Goal: Share content

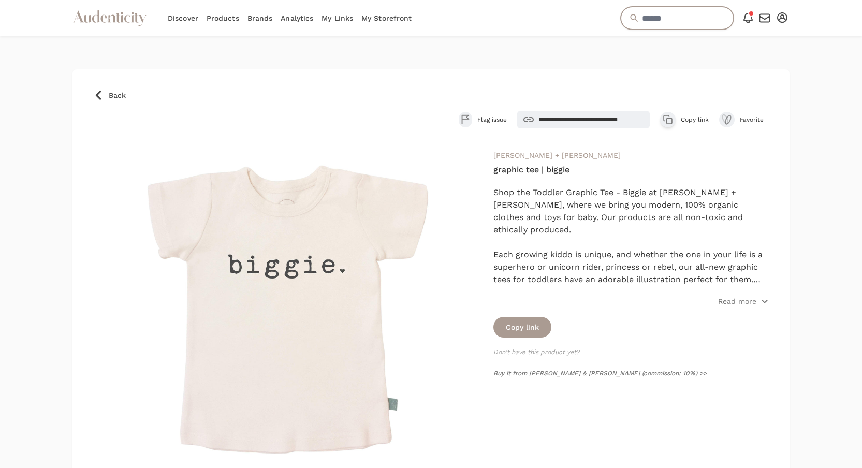
click at [642, 18] on input "text" at bounding box center [677, 18] width 113 height 23
type input "*"
click at [261, 23] on link "Brands" at bounding box center [260, 18] width 25 height 36
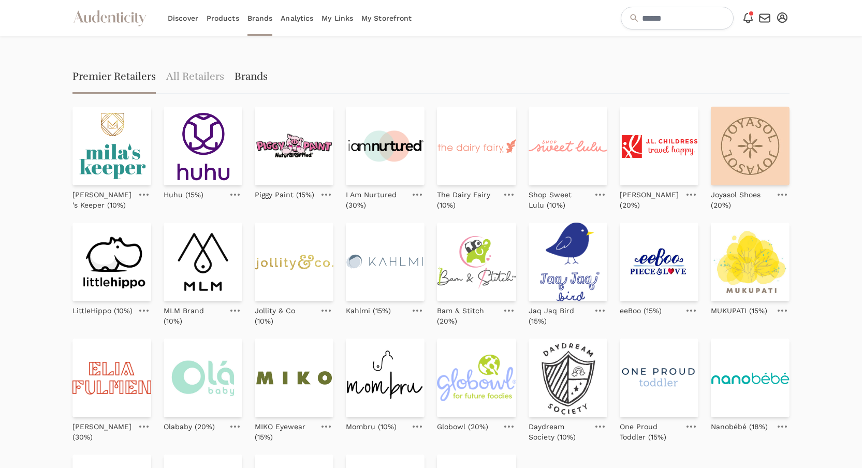
click at [255, 77] on link "Brands" at bounding box center [251, 77] width 33 height 33
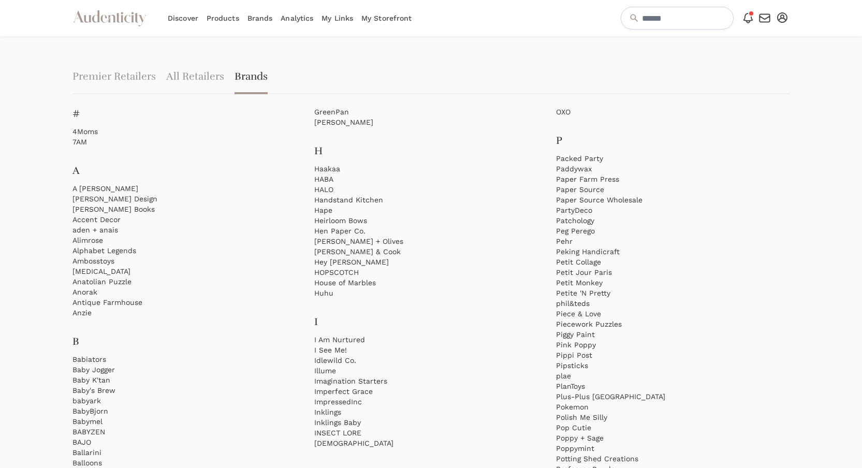
scroll to position [758, 0]
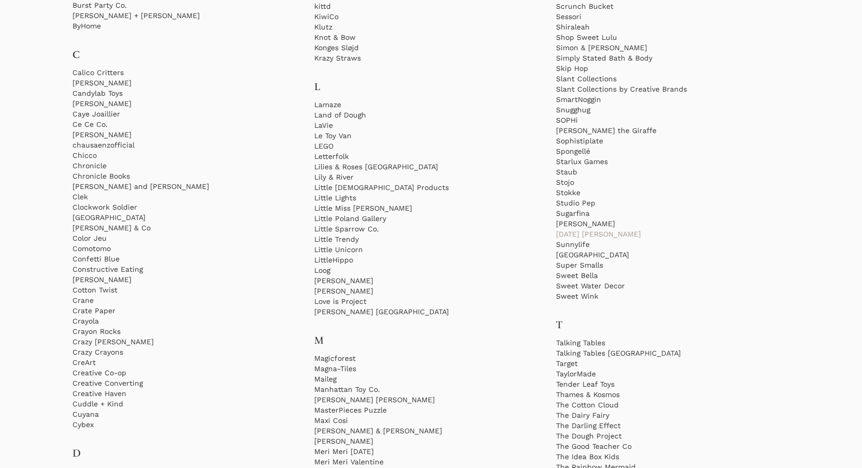
click at [580, 234] on link "[DATE] [PERSON_NAME]" at bounding box center [673, 234] width 234 height 10
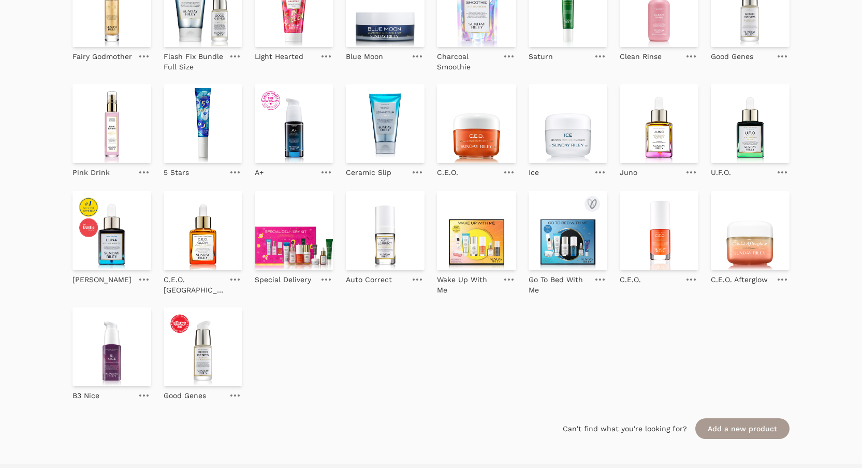
scroll to position [431, 0]
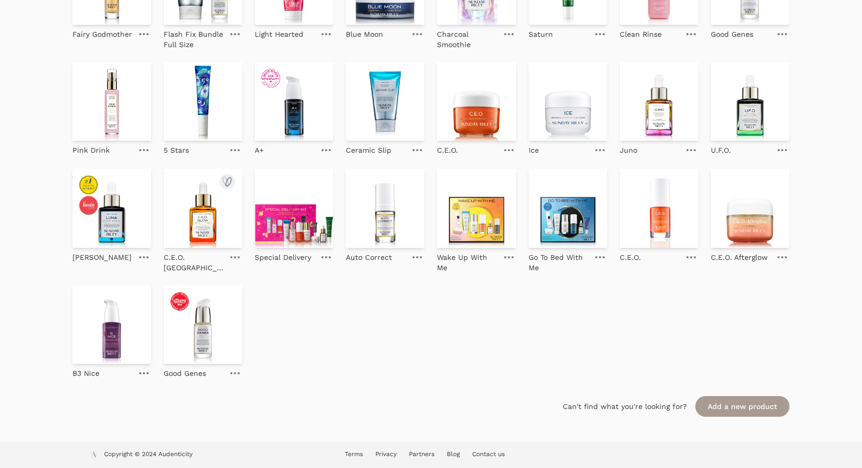
click at [212, 212] on img at bounding box center [203, 208] width 79 height 79
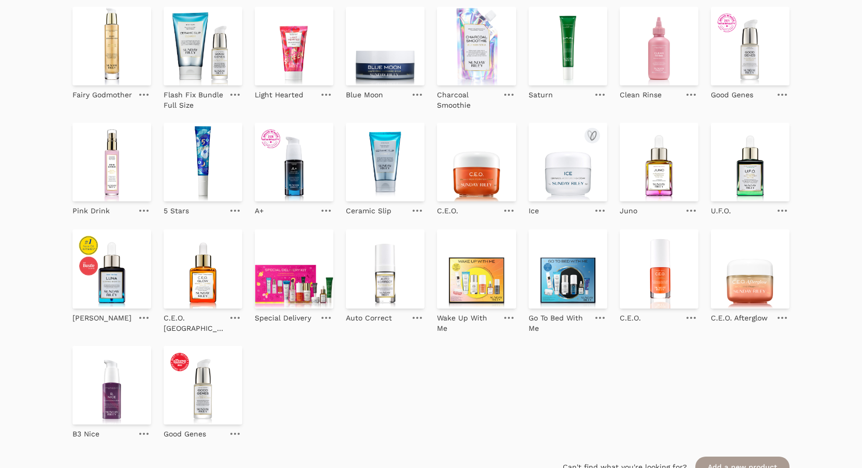
scroll to position [338, 0]
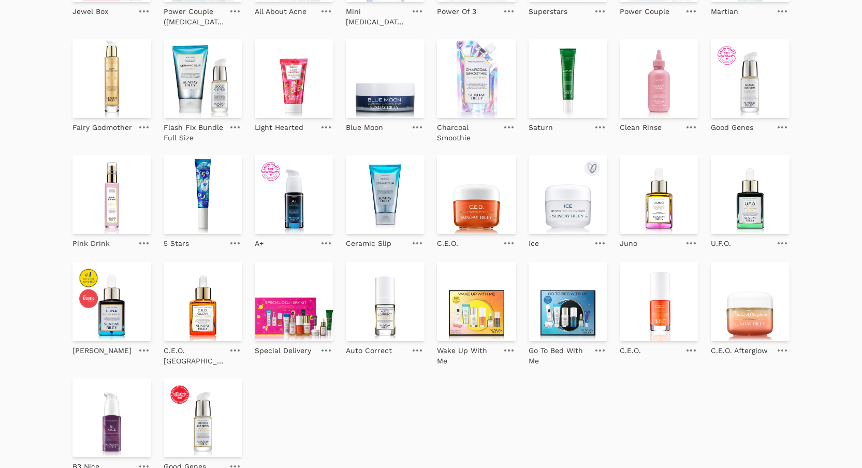
click at [590, 220] on img at bounding box center [568, 194] width 79 height 79
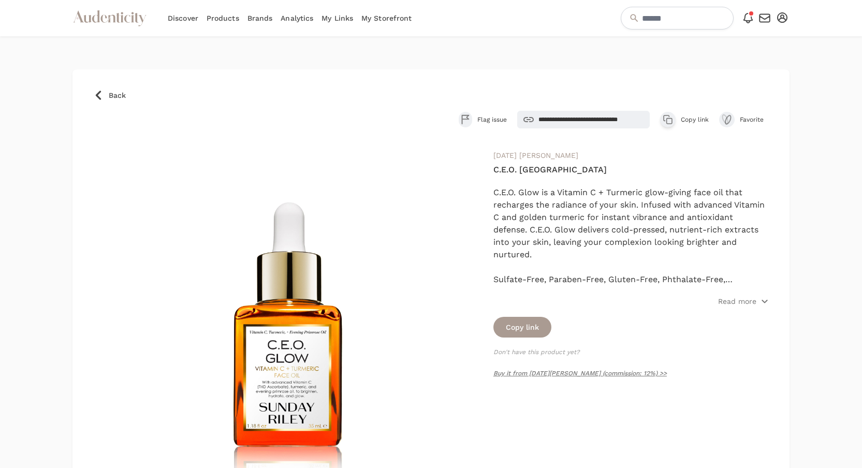
click at [670, 122] on icon "button" at bounding box center [668, 119] width 10 height 10
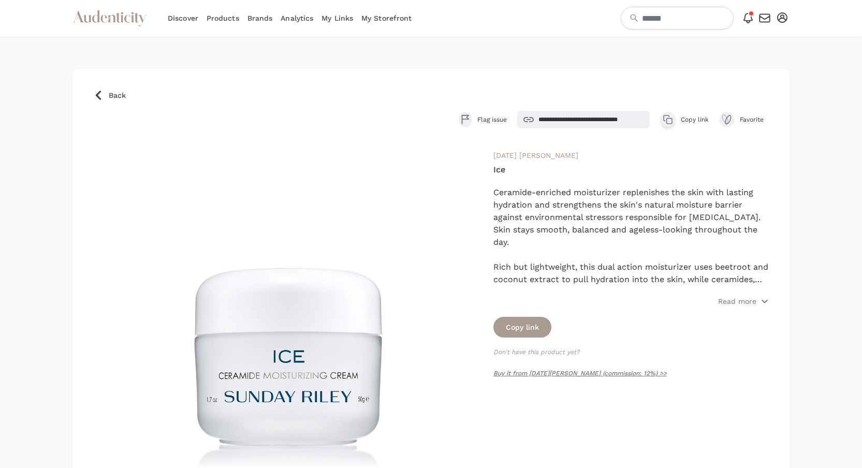
click at [672, 119] on icon "button" at bounding box center [669, 121] width 5 height 5
